Goal: Book appointment/travel/reservation

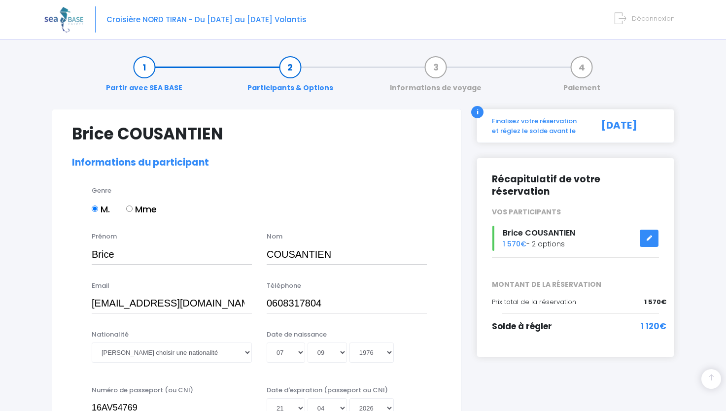
select select "N3"
select select "XL"
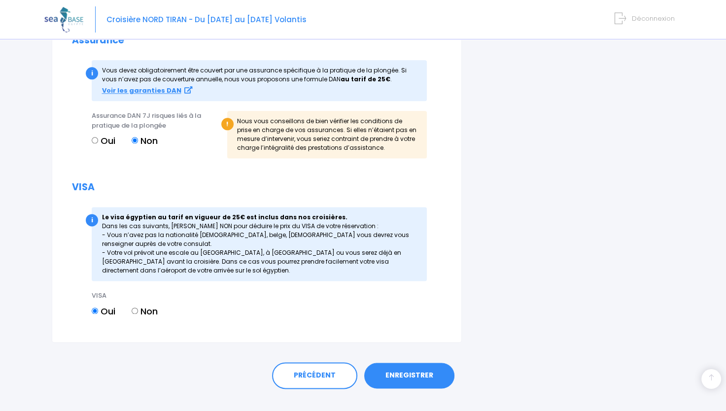
scroll to position [1227, 0]
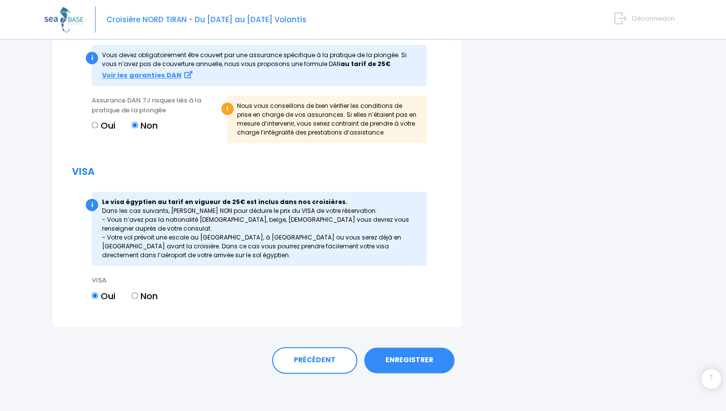
click at [391, 357] on link "ENREGISTRER" at bounding box center [409, 361] width 90 height 26
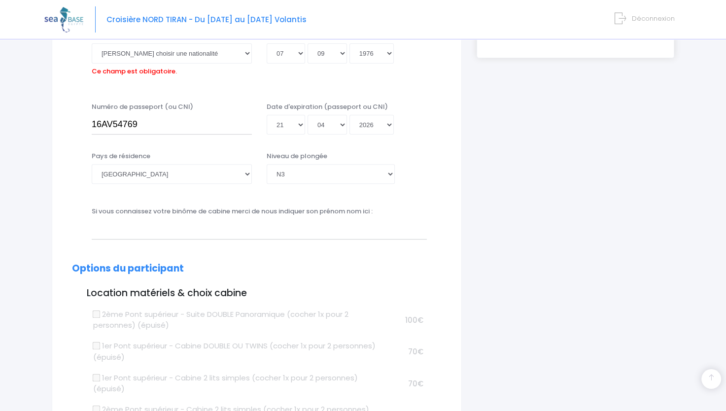
scroll to position [244, 0]
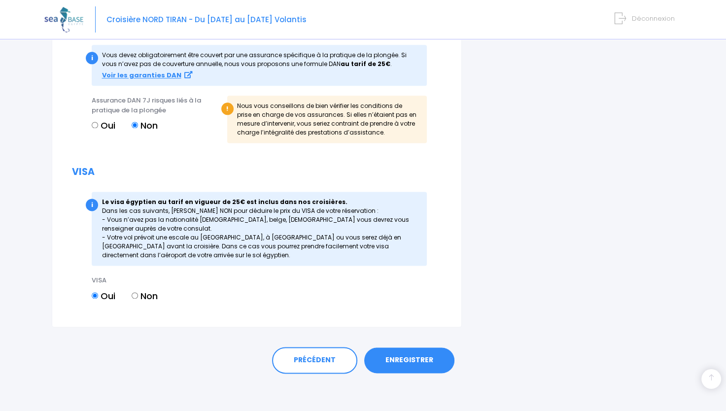
click at [398, 363] on link "ENREGISTRER" at bounding box center [409, 361] width 90 height 26
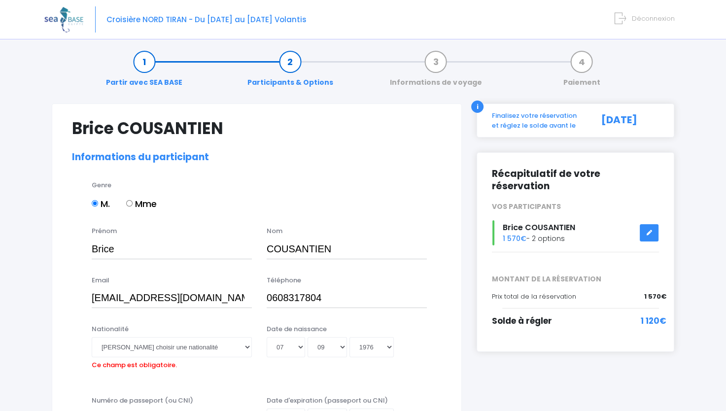
scroll to position [0, 0]
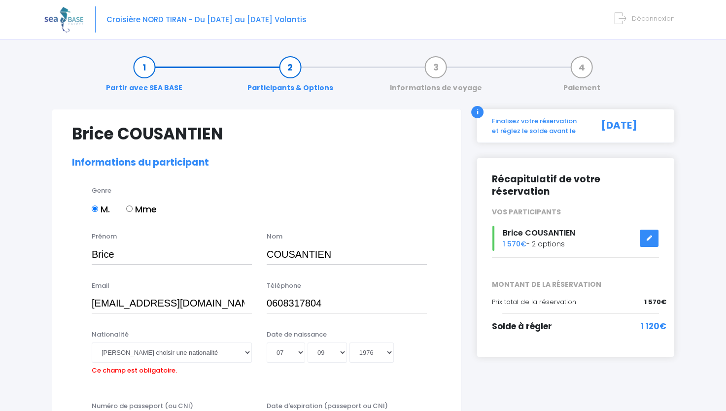
click at [566, 133] on div "Finalisez votre réservation et réglez le solde avant le" at bounding box center [538, 125] width 106 height 19
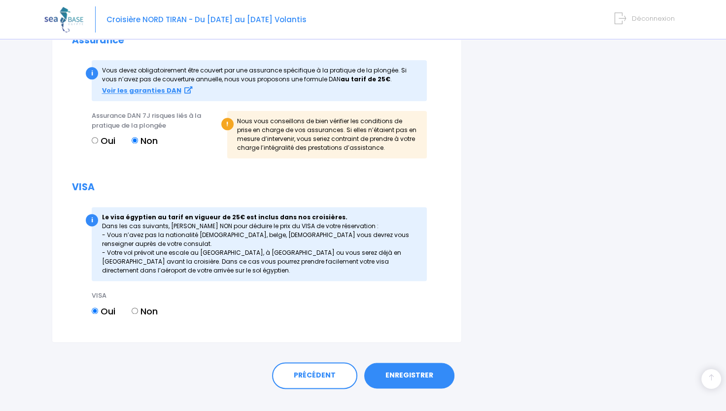
scroll to position [1243, 0]
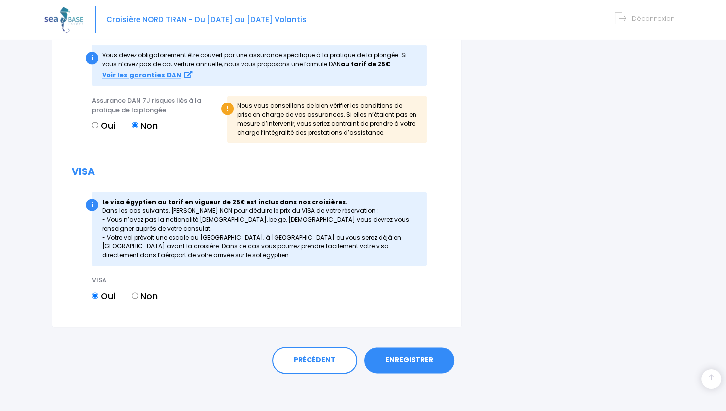
click at [401, 356] on link "ENREGISTRER" at bounding box center [409, 361] width 90 height 26
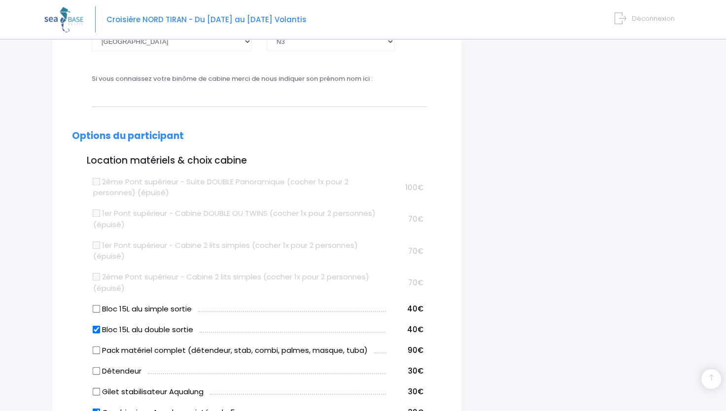
scroll to position [244, 0]
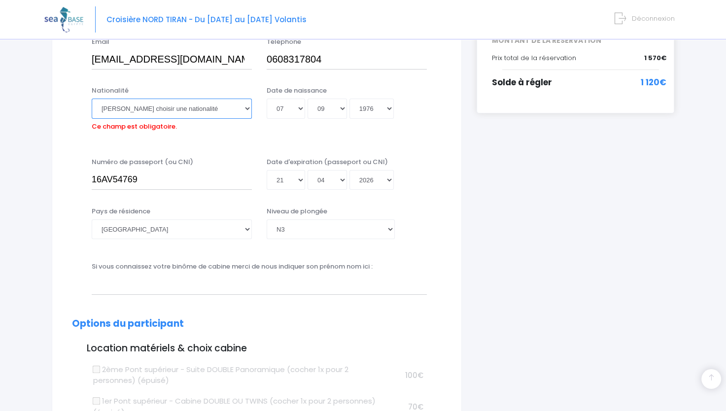
click at [137, 106] on select "Veuillez choisir une nationalité [DEMOGRAPHIC_DATA] Algerienne Allemande [GEOGR…" at bounding box center [172, 109] width 160 height 20
select select "Française"
click at [92, 99] on select "Veuillez choisir une nationalité Afghane Albanaise Algerienne Allemande America…" at bounding box center [172, 109] width 160 height 20
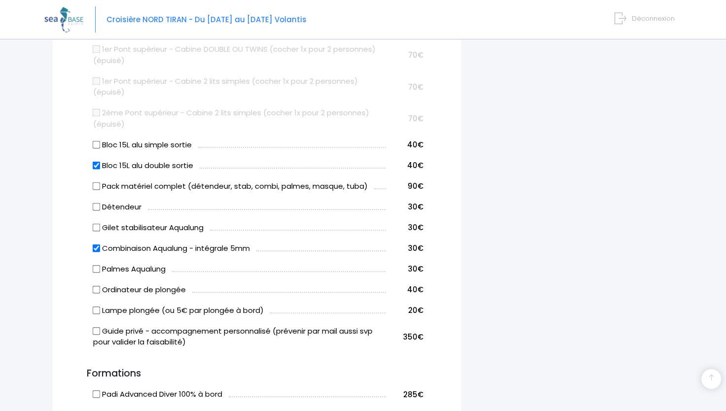
scroll to position [1227, 0]
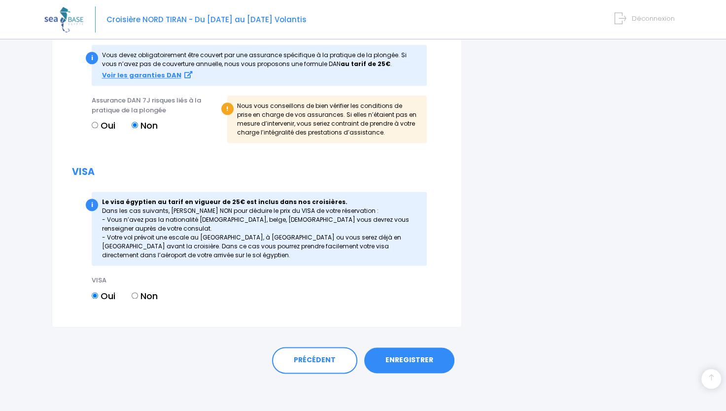
click at [434, 356] on link "ENREGISTRER" at bounding box center [409, 361] width 90 height 26
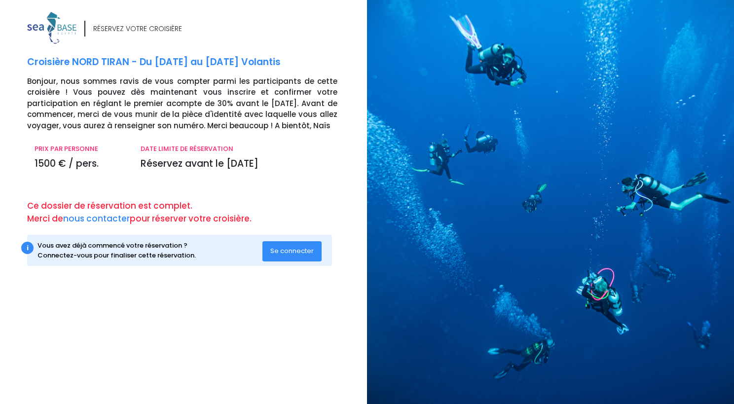
click at [291, 253] on span "Se connecter" at bounding box center [291, 250] width 43 height 9
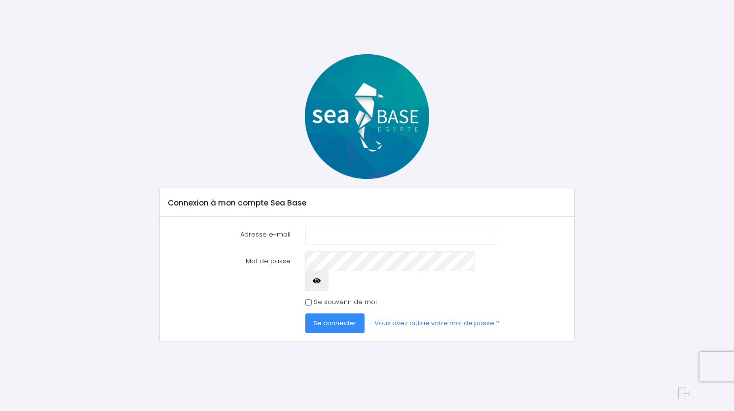
click at [325, 234] on input "Adresse e-mail" at bounding box center [401, 235] width 192 height 20
type input "bcousantien@gmail.com"
click at [350, 319] on span "Se connecter" at bounding box center [334, 323] width 43 height 9
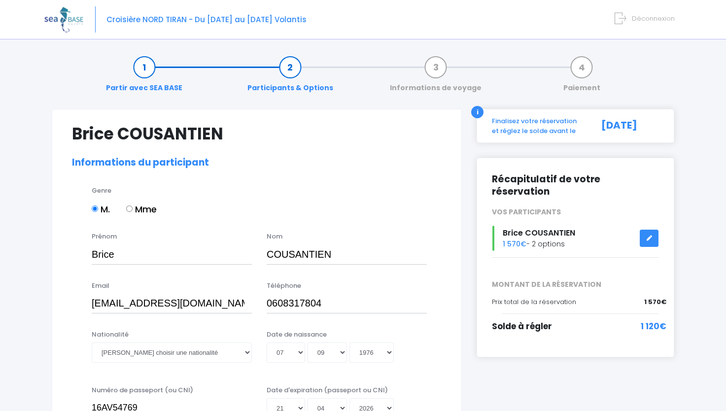
select select "N3"
select select "XL"
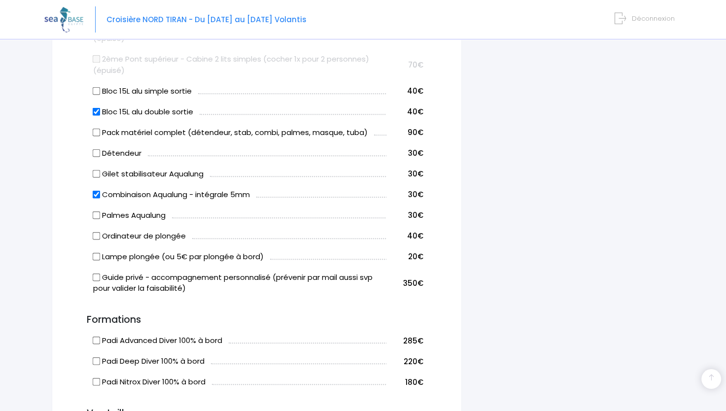
scroll to position [641, 0]
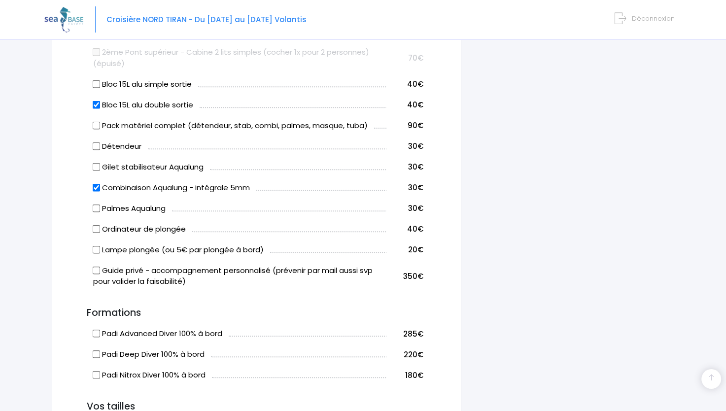
click at [94, 209] on input "Palmes Aqualung" at bounding box center [96, 208] width 8 height 8
checkbox input "true"
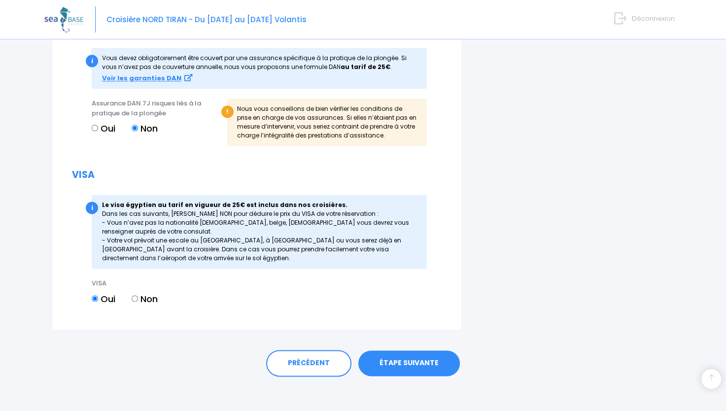
scroll to position [1227, 0]
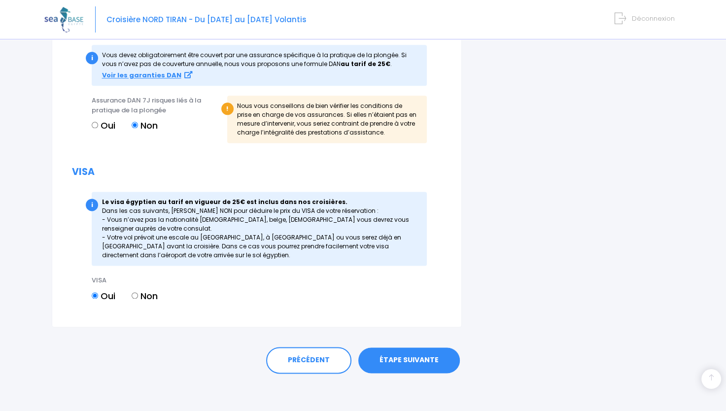
click at [422, 364] on link "ÉTAPE SUIVANTE" at bounding box center [409, 361] width 102 height 26
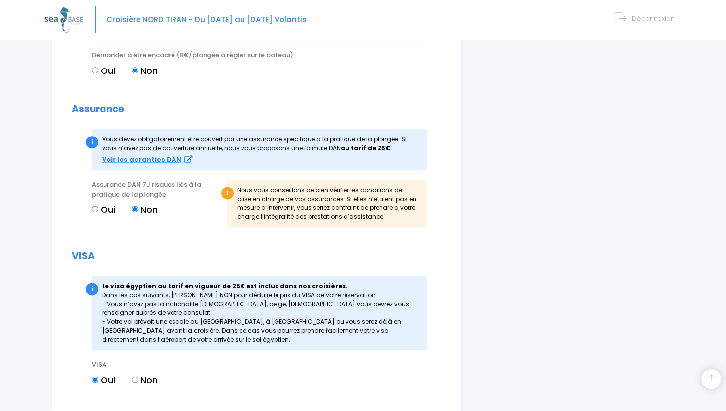
scroll to position [1259, 0]
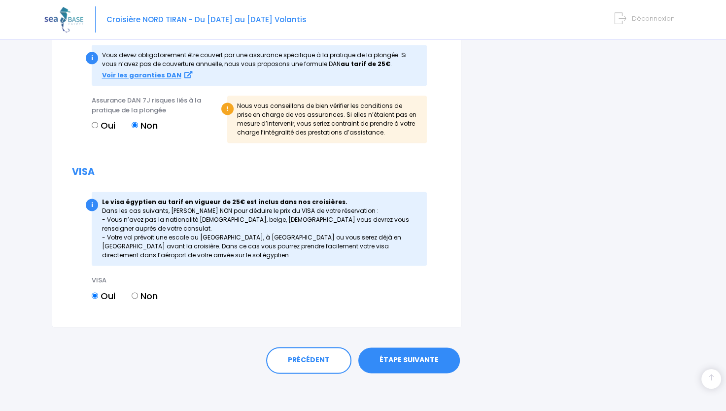
drag, startPoint x: 404, startPoint y: 363, endPoint x: 411, endPoint y: 292, distance: 70.8
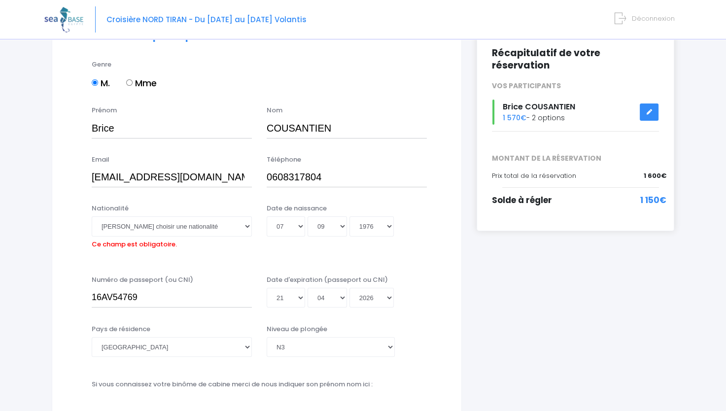
scroll to position [148, 0]
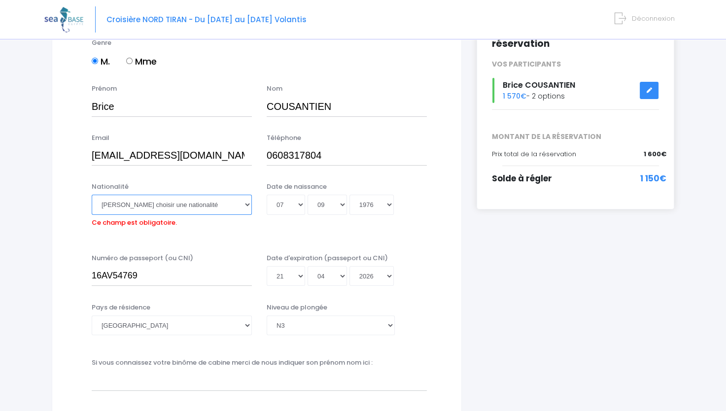
click at [146, 204] on select "Veuillez choisir une nationalité Afghane Albanaise Algerienne Allemande America…" at bounding box center [172, 205] width 160 height 20
select select "Française"
click at [92, 195] on select "Veuillez choisir une nationalité Afghane Albanaise Algerienne Allemande America…" at bounding box center [172, 205] width 160 height 20
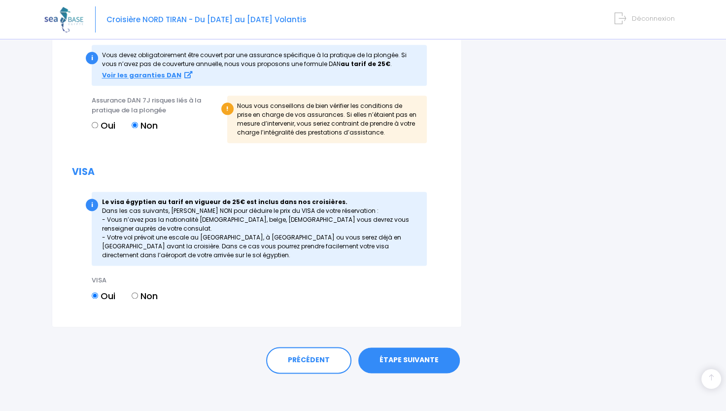
click at [395, 359] on link "ÉTAPE SUIVANTE" at bounding box center [409, 361] width 102 height 26
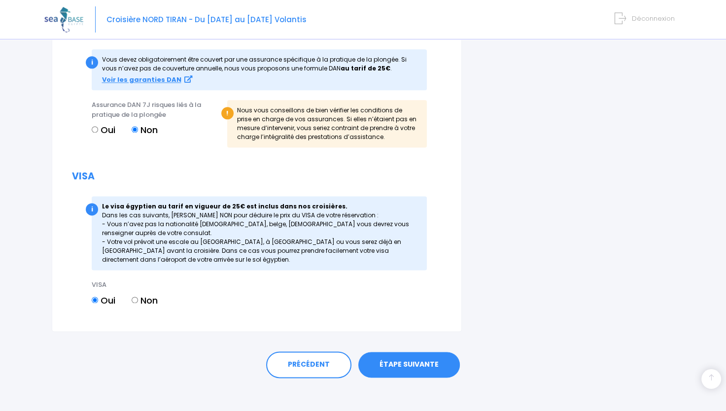
scroll to position [1243, 0]
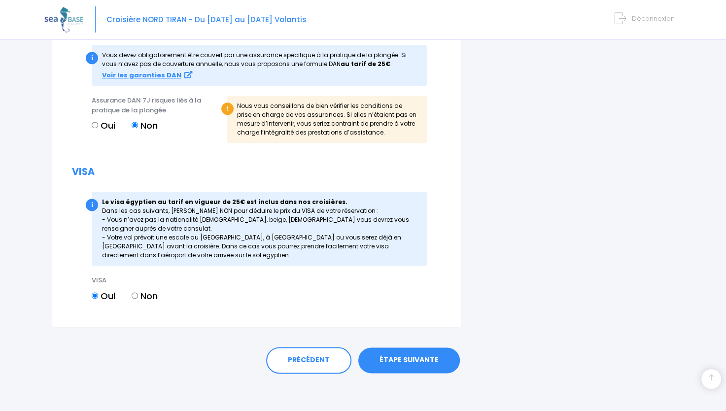
click at [391, 357] on link "ÉTAPE SUIVANTE" at bounding box center [409, 361] width 102 height 26
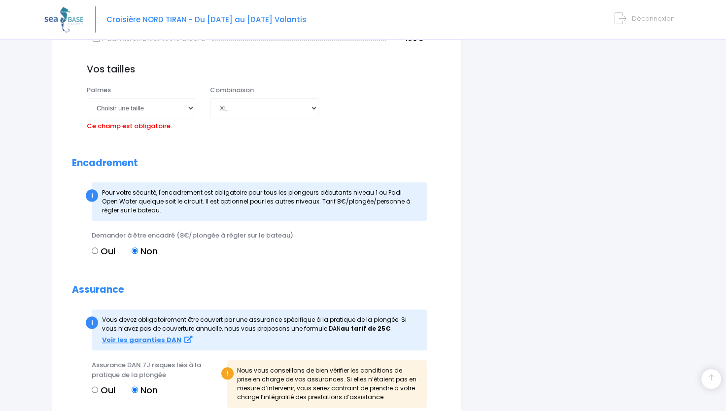
scroll to position [978, 0]
click at [155, 112] on select "Choisir une taille 36/37 38/39 40/41 42/43 44/45 46/47" at bounding box center [141, 109] width 108 height 20
click at [154, 112] on select "Choisir une taille 36/37 38/39 40/41 42/43 44/45 46/47" at bounding box center [141, 109] width 108 height 20
select select "44/45"
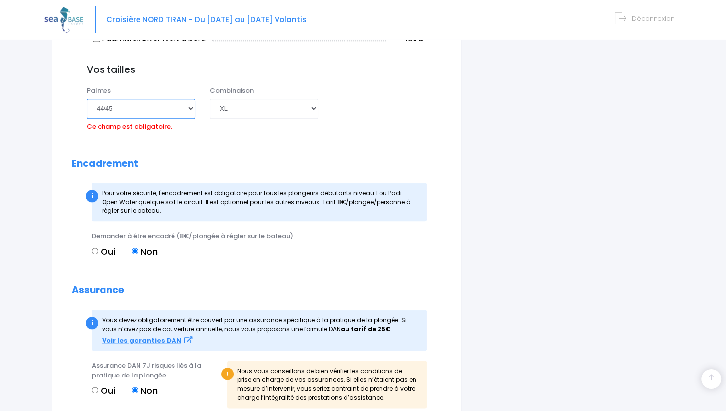
click at [87, 99] on select "Choisir une taille 36/37 38/39 40/41 42/43 44/45 46/47" at bounding box center [141, 109] width 108 height 20
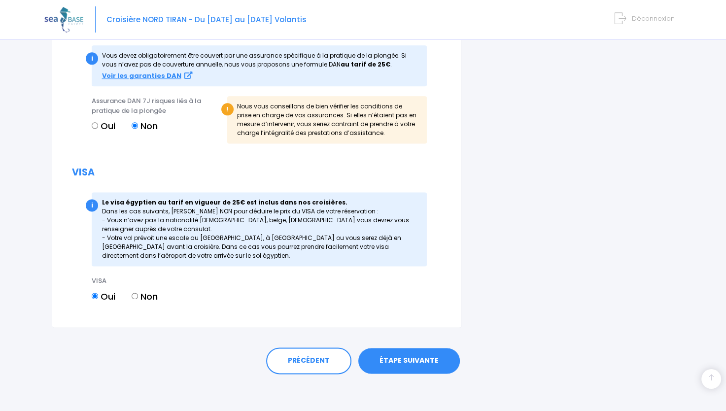
scroll to position [1227, 0]
click at [432, 360] on link "ÉTAPE SUIVANTE" at bounding box center [409, 361] width 102 height 26
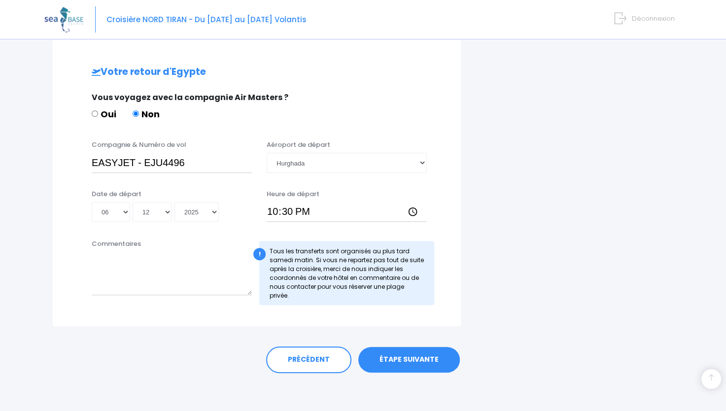
scroll to position [454, 0]
drag, startPoint x: 425, startPoint y: 356, endPoint x: 455, endPoint y: 311, distance: 54.4
click at [412, 358] on link "ÉTAPE SUIVANTE" at bounding box center [409, 360] width 102 height 26
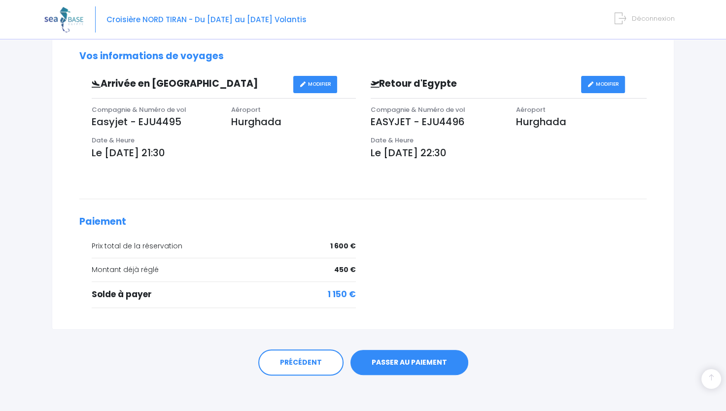
scroll to position [280, 0]
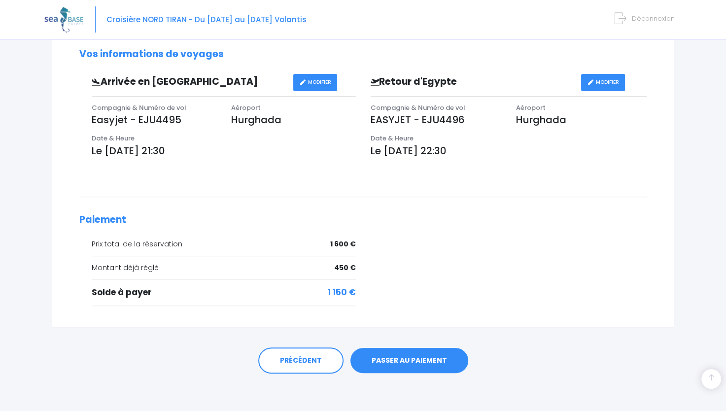
click at [402, 357] on link "PASSER AU PAIEMENT" at bounding box center [410, 361] width 118 height 26
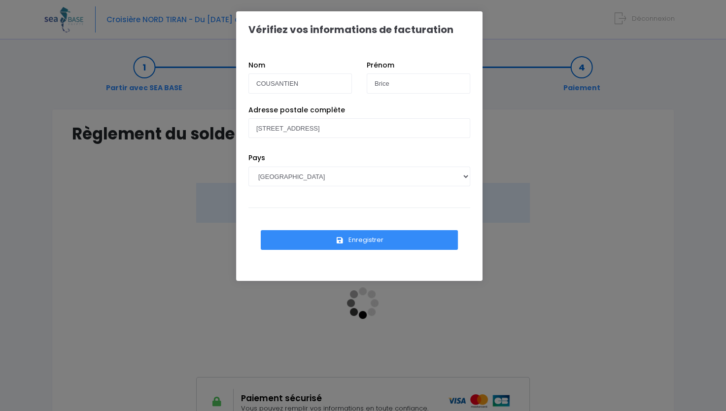
click at [349, 244] on button "Enregistrer" at bounding box center [359, 240] width 197 height 20
